Goal: Transaction & Acquisition: Purchase product/service

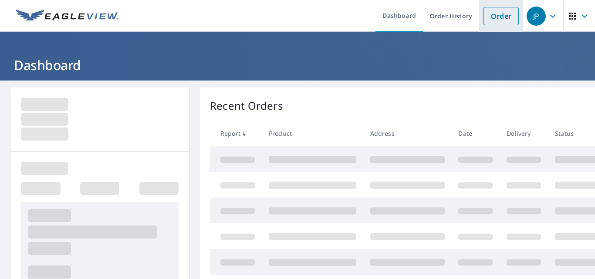
click at [497, 17] on link "Order" at bounding box center [501, 16] width 35 height 18
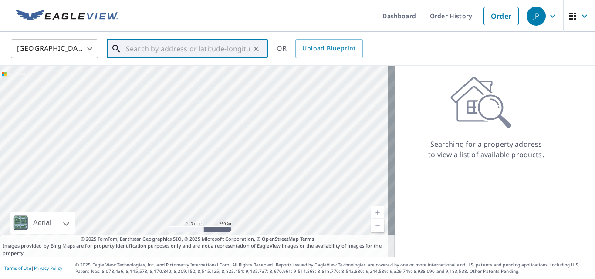
click at [148, 50] on input "text" at bounding box center [188, 49] width 124 height 24
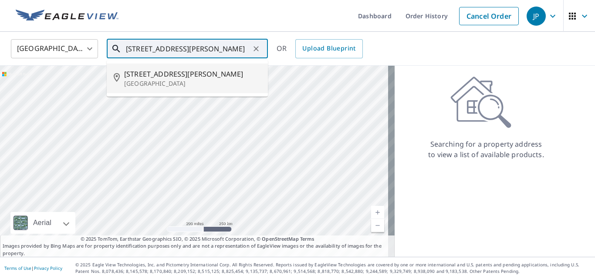
click at [146, 78] on span "[STREET_ADDRESS][PERSON_NAME]" at bounding box center [192, 74] width 137 height 10
type input "[STREET_ADDRESS][PERSON_NAME]"
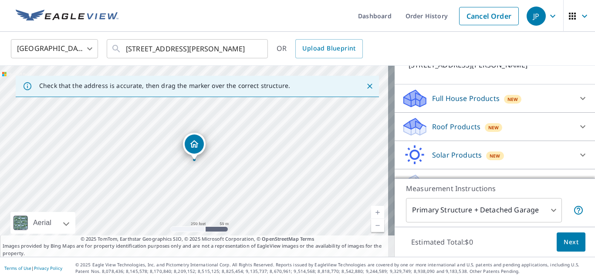
scroll to position [74, 0]
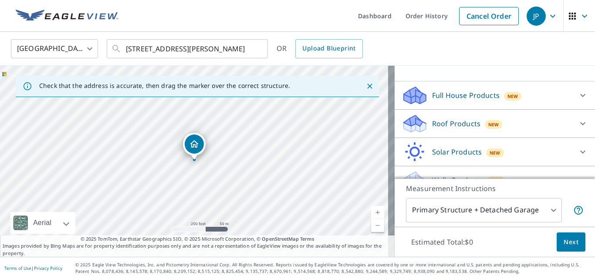
click at [578, 123] on icon at bounding box center [583, 123] width 10 height 10
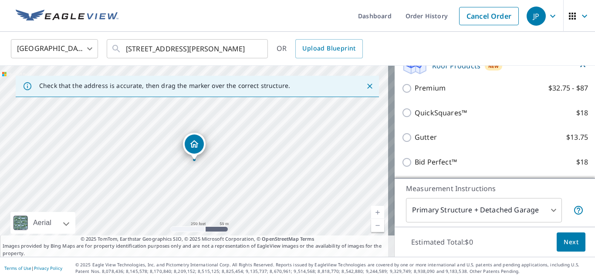
scroll to position [122, 0]
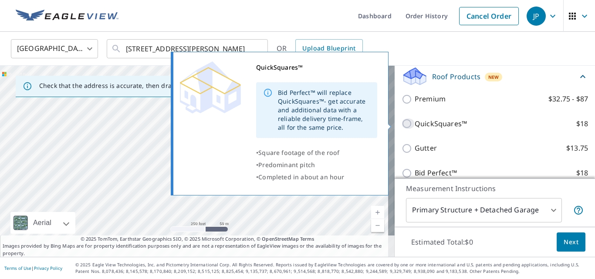
click at [402, 122] on input "QuickSquares™ $18" at bounding box center [408, 123] width 13 height 10
checkbox input "true"
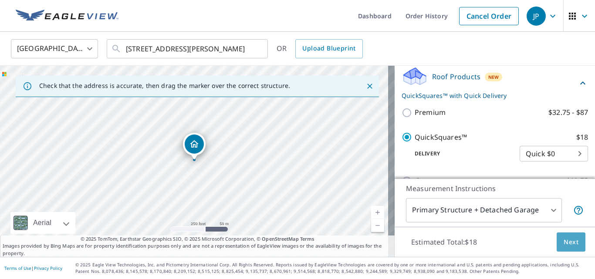
click at [566, 240] on span "Next" at bounding box center [571, 242] width 15 height 11
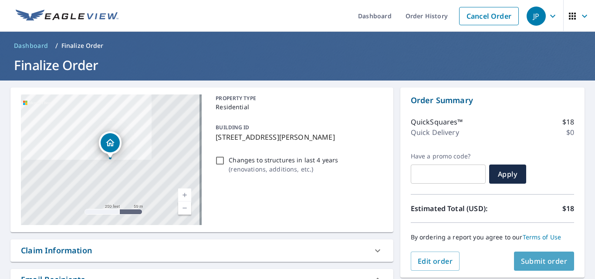
click at [532, 260] on span "Submit order" at bounding box center [544, 262] width 47 height 10
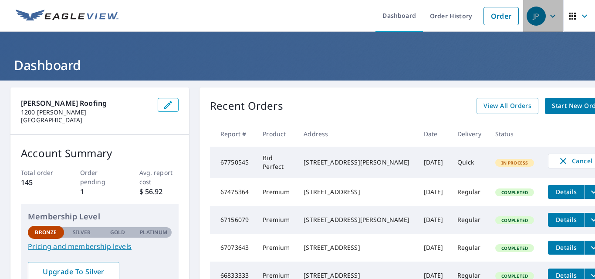
click at [529, 13] on div "JP" at bounding box center [536, 16] width 19 height 19
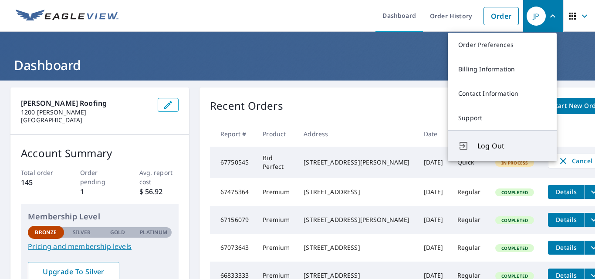
click at [487, 145] on span "Log Out" at bounding box center [511, 146] width 69 height 10
